Goal: Find specific page/section: Find specific page/section

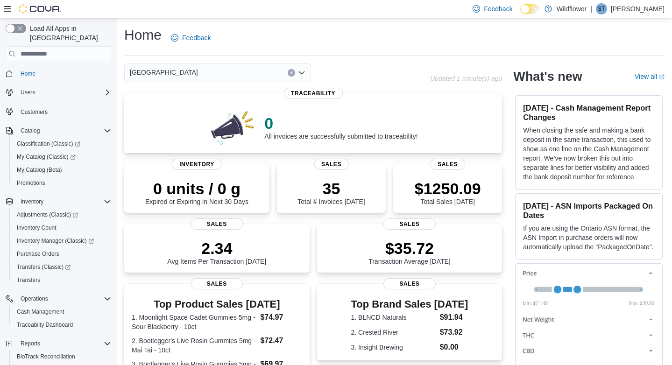
click at [304, 72] on icon "Open list of options" at bounding box center [302, 72] width 6 height 3
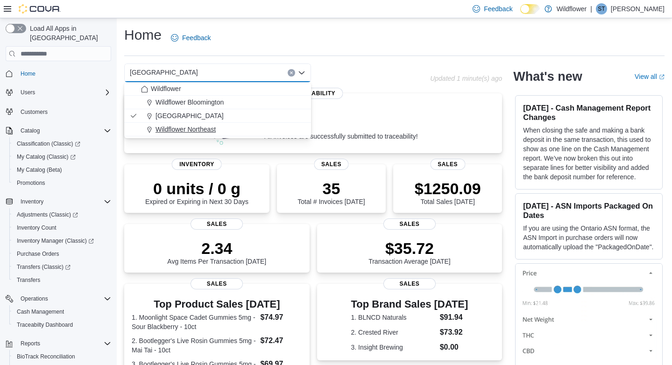
click at [257, 131] on div "Wildflower Northeast" at bounding box center [223, 129] width 164 height 9
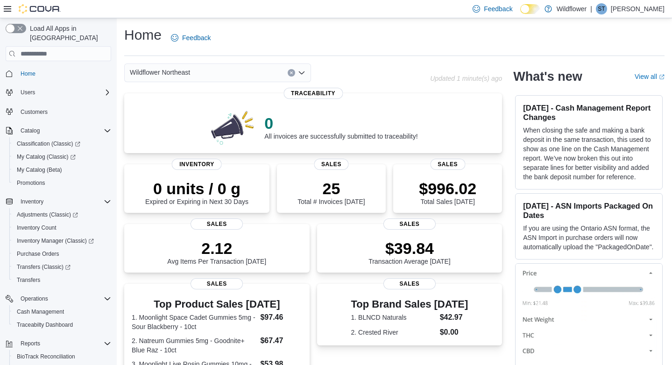
click at [303, 71] on icon "Open list of options" at bounding box center [301, 72] width 7 height 7
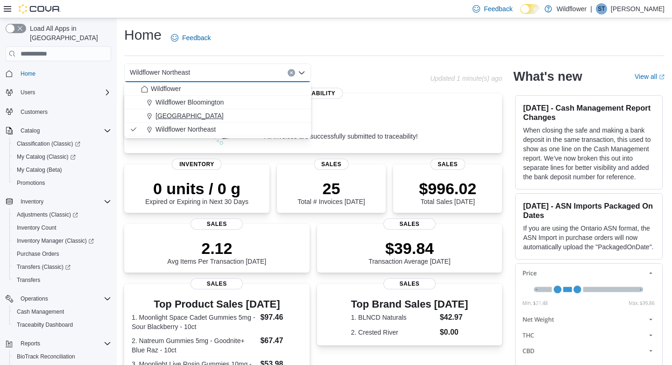
click at [255, 116] on div "[GEOGRAPHIC_DATA]" at bounding box center [223, 115] width 164 height 9
